Goal: Navigation & Orientation: Find specific page/section

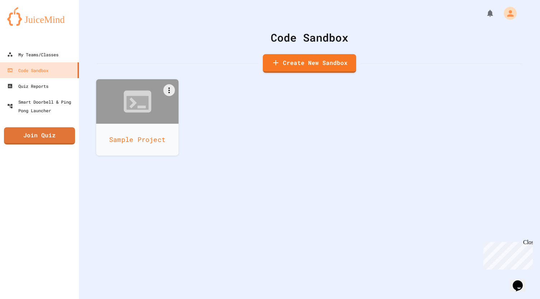
click at [165, 141] on div "Sample Project" at bounding box center [137, 140] width 83 height 32
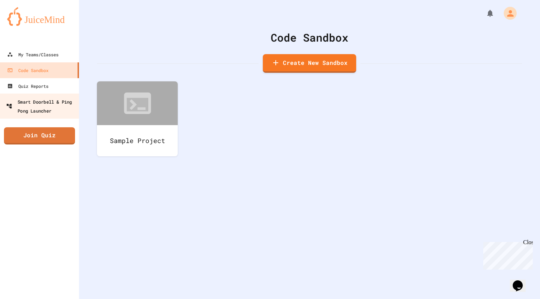
click at [56, 102] on div "Smart Doorbell & Ping Pong Launcher" at bounding box center [41, 106] width 71 height 18
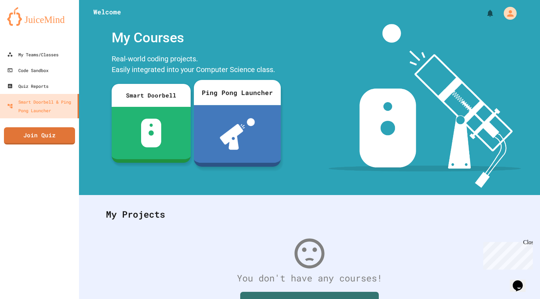
click at [224, 119] on img at bounding box center [237, 134] width 35 height 32
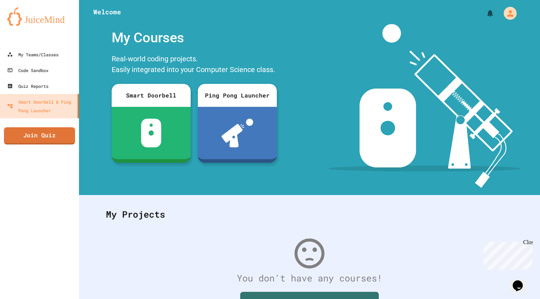
scroll to position [157, 0]
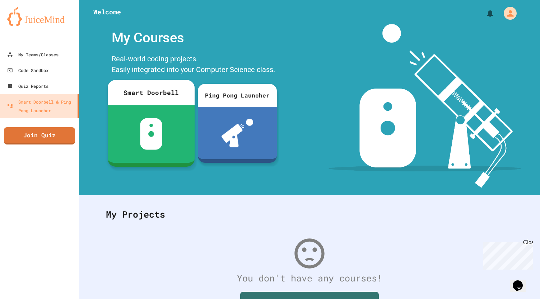
click at [159, 133] on img at bounding box center [151, 134] width 23 height 32
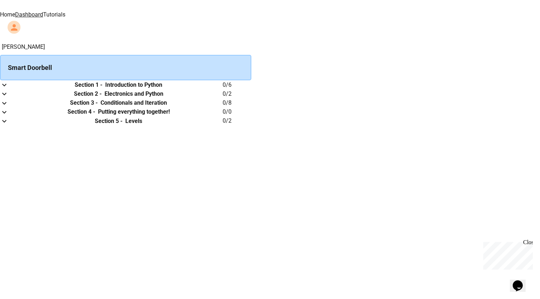
click at [210, 126] on th "Section 5 - Levels" at bounding box center [118, 121] width 208 height 9
click at [9, 126] on icon "expand row" at bounding box center [4, 121] width 9 height 9
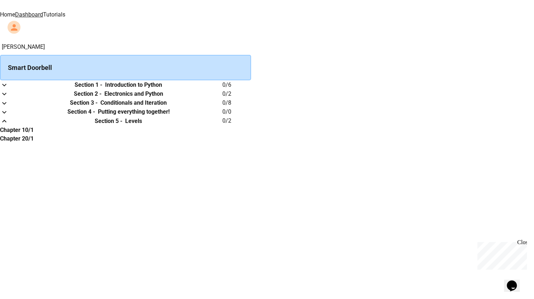
click at [160, 10] on img at bounding box center [181, 5] width 43 height 10
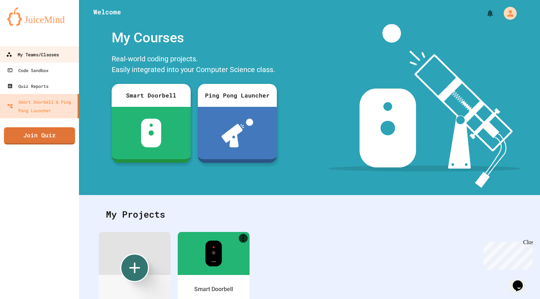
click at [28, 59] on link "My Teams/Classes" at bounding box center [39, 54] width 81 height 16
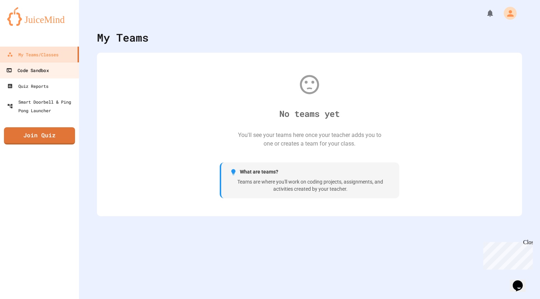
click at [30, 71] on div "Code Sandbox" at bounding box center [27, 70] width 42 height 9
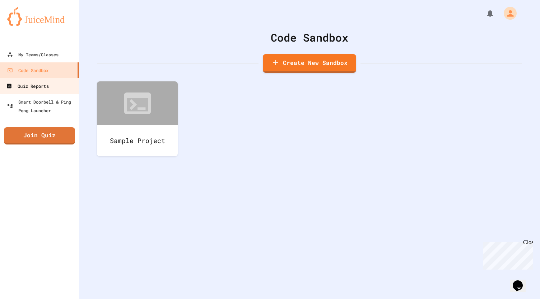
click at [34, 83] on div "Quiz Reports" at bounding box center [27, 86] width 42 height 9
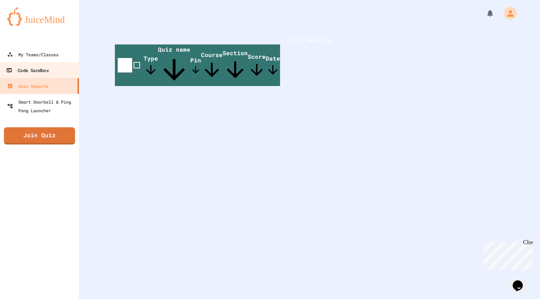
click at [34, 73] on div "Code Sandbox" at bounding box center [27, 70] width 42 height 9
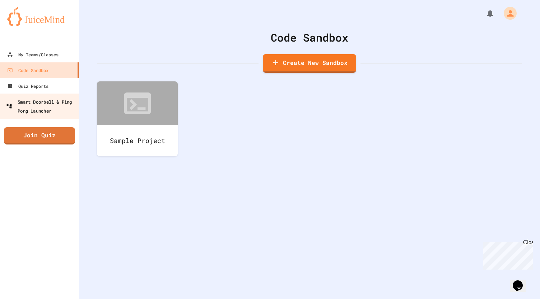
click at [44, 99] on div "Smart Doorbell & Ping Pong Launcher" at bounding box center [41, 106] width 71 height 18
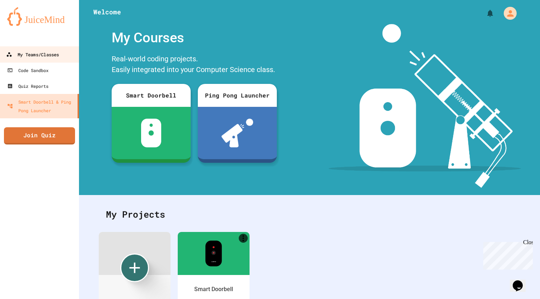
click at [41, 54] on div "My Teams/Classes" at bounding box center [32, 54] width 53 height 9
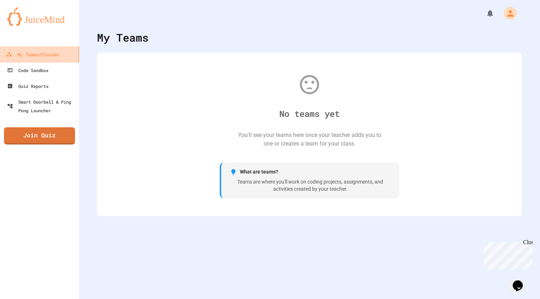
click at [32, 58] on div "My Teams/Classes" at bounding box center [32, 54] width 53 height 9
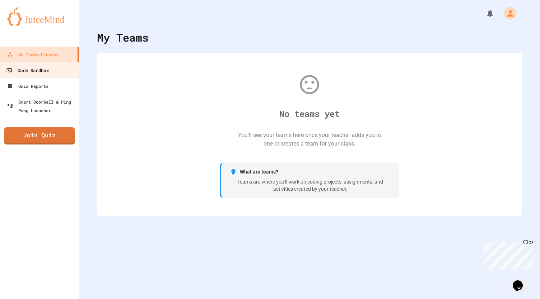
click at [33, 71] on div "Code Sandbox" at bounding box center [27, 70] width 42 height 9
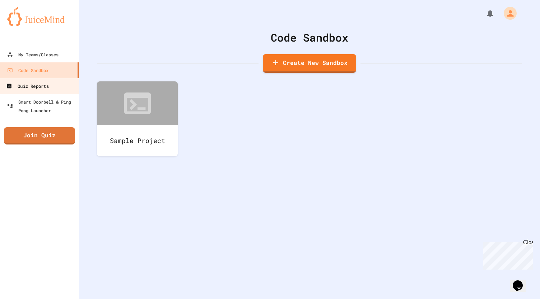
click at [32, 87] on div "Quiz Reports" at bounding box center [27, 86] width 42 height 9
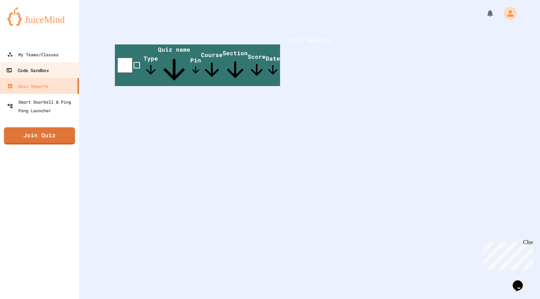
click at [43, 69] on div "Code Sandbox" at bounding box center [27, 70] width 42 height 9
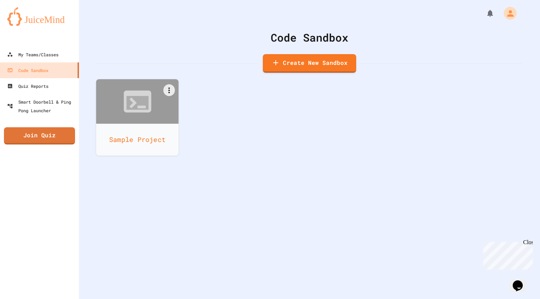
click at [121, 141] on div "Sample Project" at bounding box center [137, 140] width 83 height 32
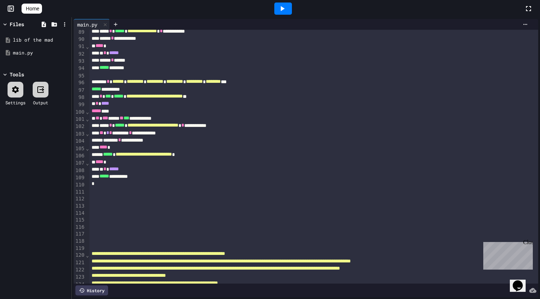
scroll to position [669, 0]
